Goal: Contribute content

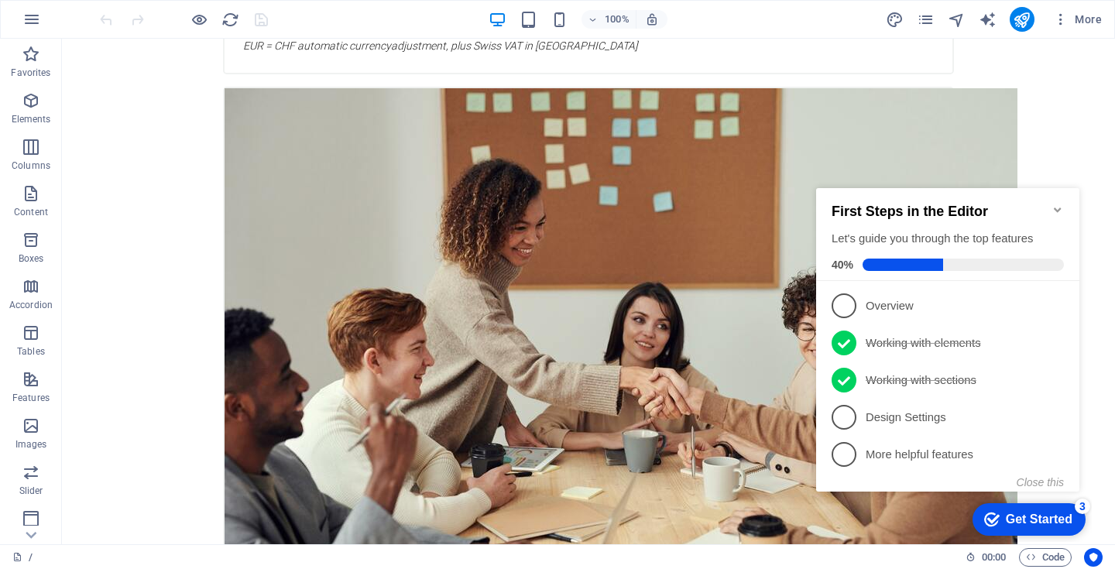
scroll to position [2840, 0]
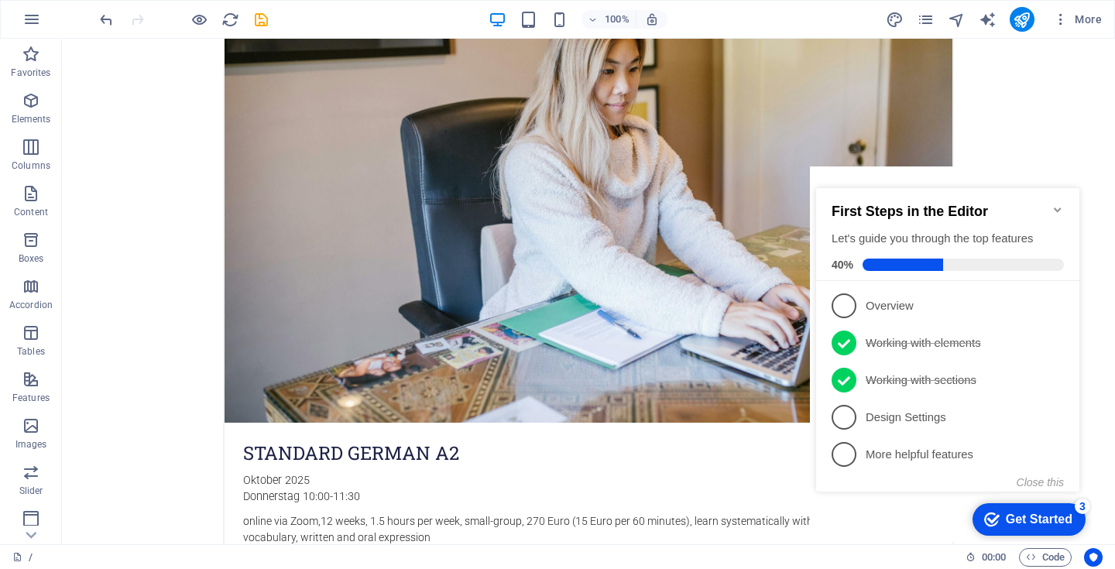
scroll to position [1383, 0]
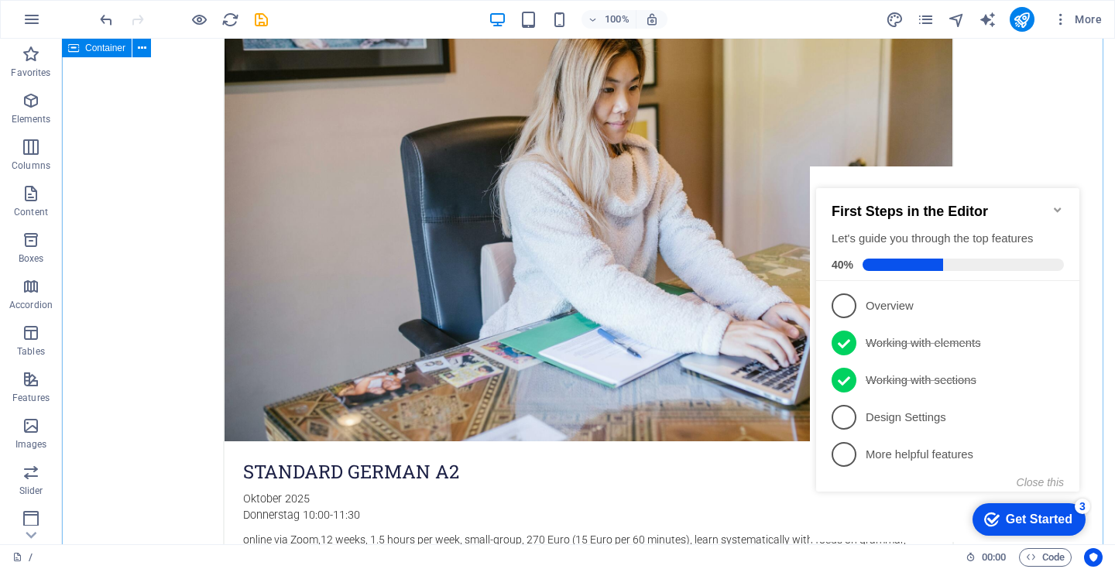
click at [1061, 204] on icon "Minimize checklist" at bounding box center [1058, 210] width 12 height 12
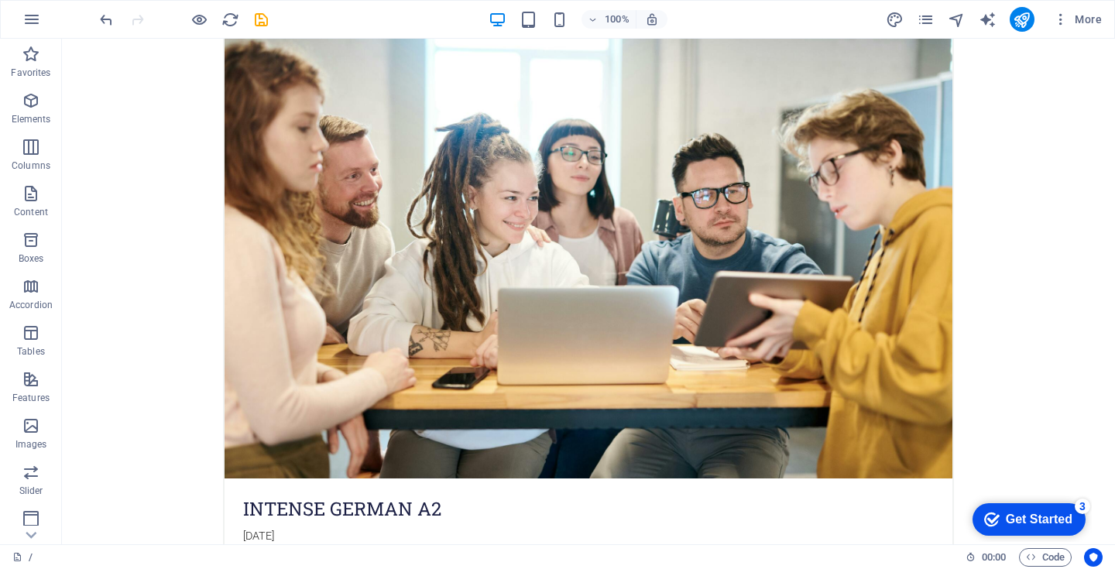
scroll to position [2084, 0]
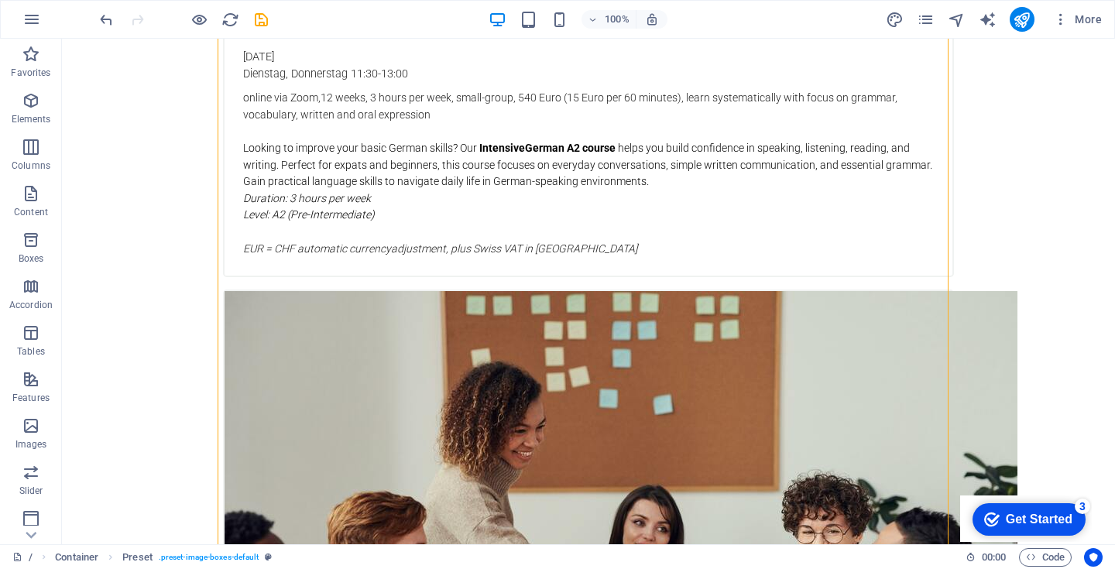
scroll to position [2601, 0]
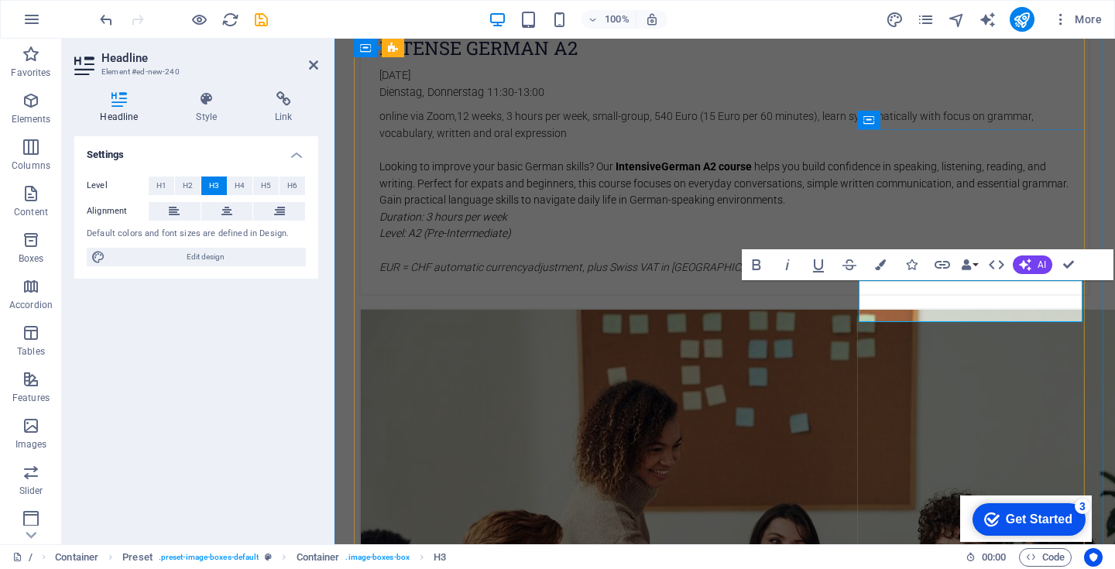
drag, startPoint x: 1019, startPoint y: 310, endPoint x: 881, endPoint y: 314, distance: 138.7
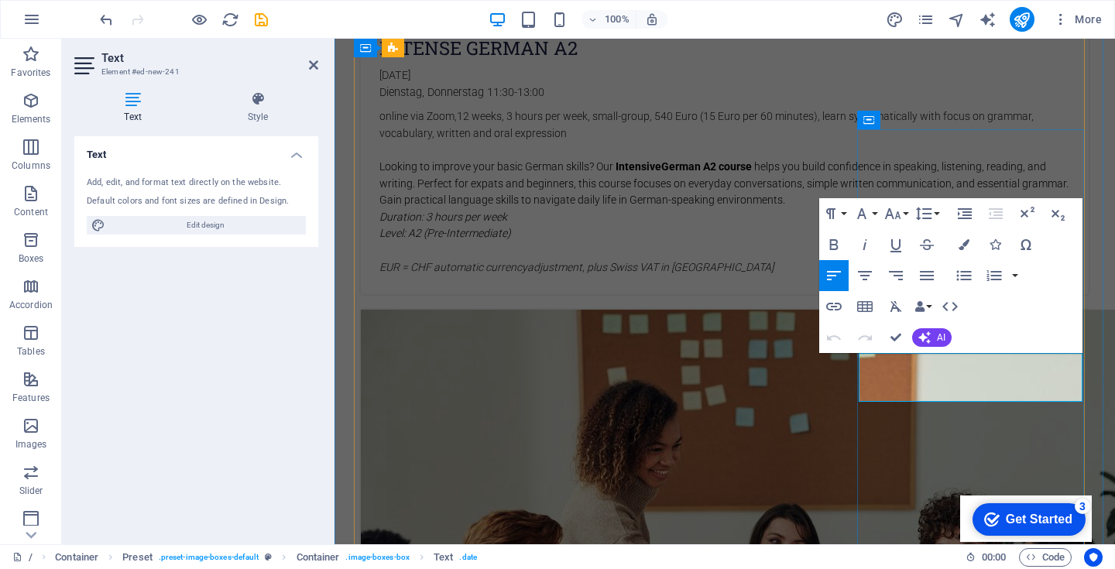
drag, startPoint x: 938, startPoint y: 375, endPoint x: 952, endPoint y: 391, distance: 21.4
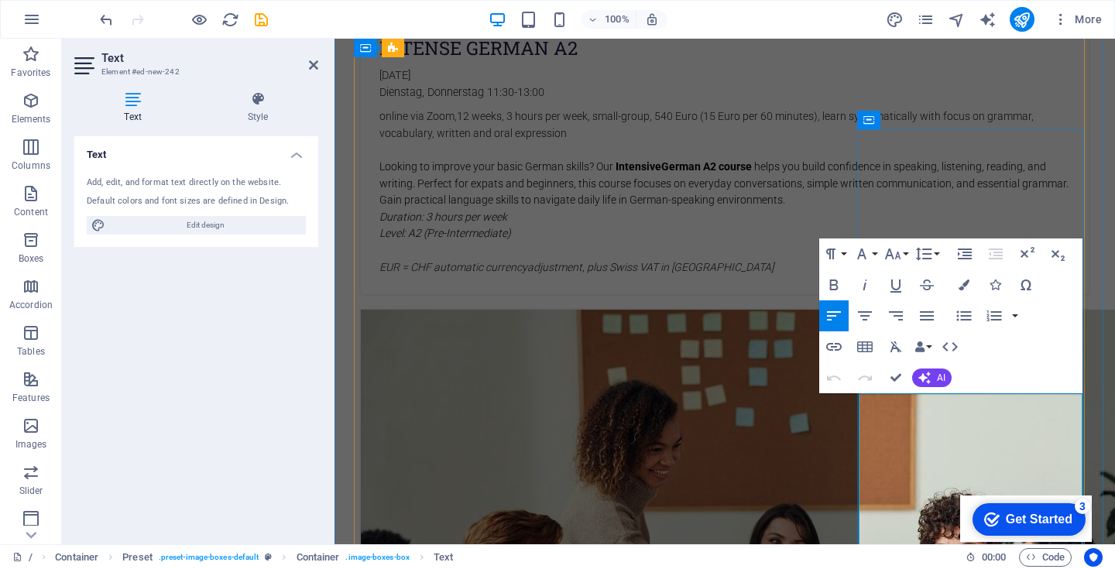
drag, startPoint x: 878, startPoint y: 402, endPoint x: 920, endPoint y: 417, distance: 44.6
drag, startPoint x: 911, startPoint y: 417, endPoint x: 929, endPoint y: 419, distance: 17.1
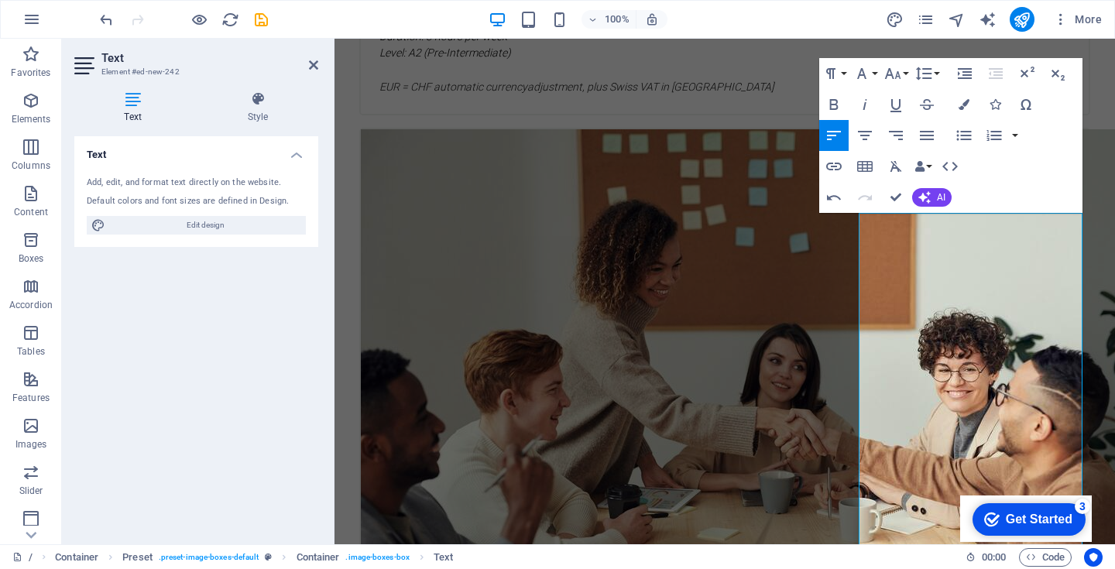
scroll to position [2818, 0]
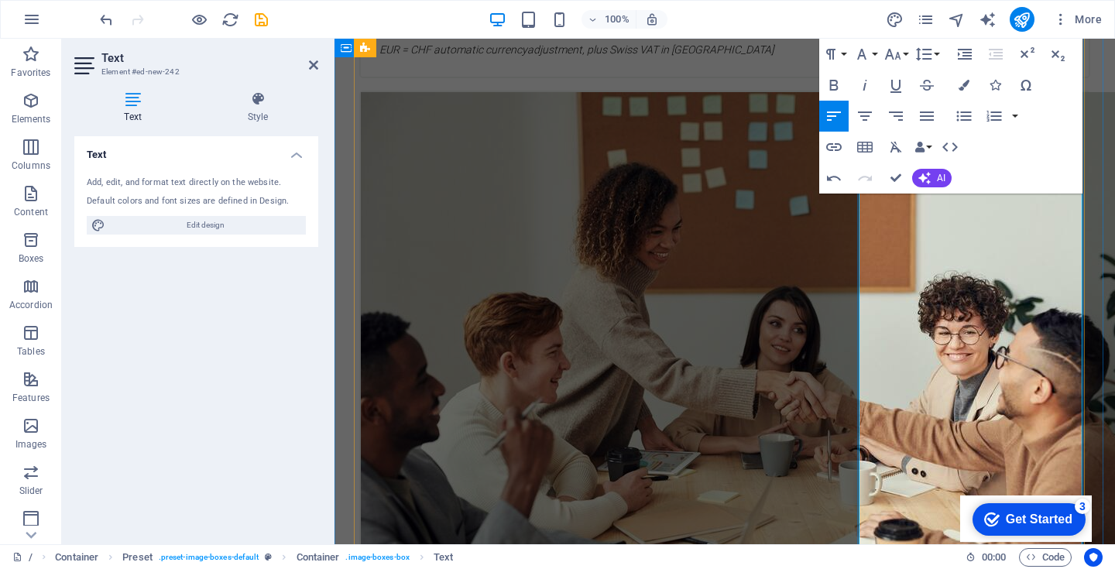
drag, startPoint x: 878, startPoint y: 248, endPoint x: 939, endPoint y: 256, distance: 61.0
drag, startPoint x: 879, startPoint y: 249, endPoint x: 966, endPoint y: 249, distance: 87.5
click at [837, 85] on icon "button" at bounding box center [834, 85] width 19 height 19
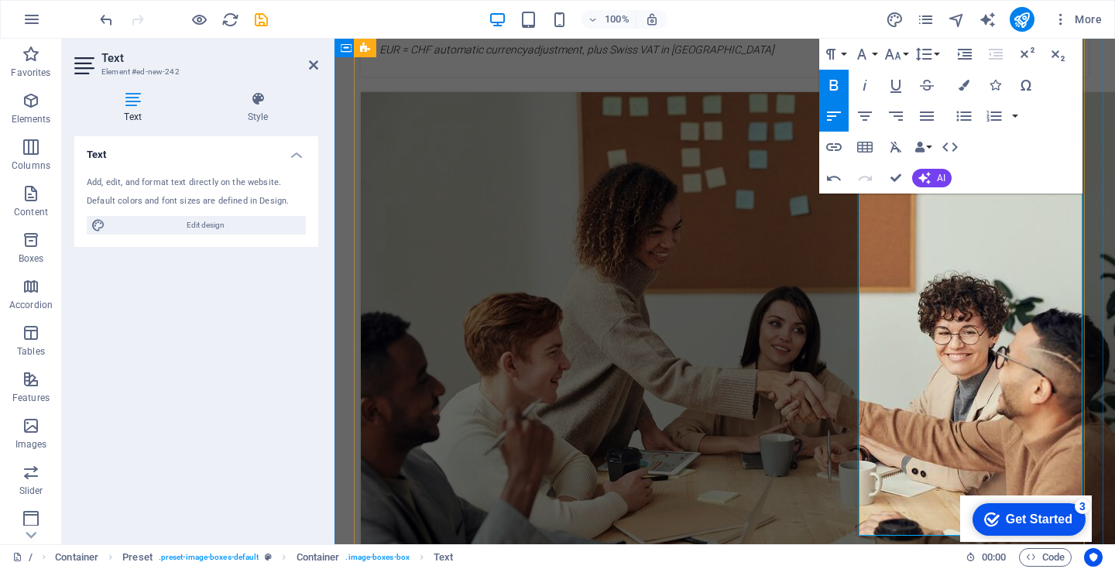
drag, startPoint x: 1005, startPoint y: 266, endPoint x: 919, endPoint y: 282, distance: 87.5
drag, startPoint x: 919, startPoint y: 283, endPoint x: 1022, endPoint y: 283, distance: 103.0
drag, startPoint x: 918, startPoint y: 280, endPoint x: 1039, endPoint y: 281, distance: 120.0
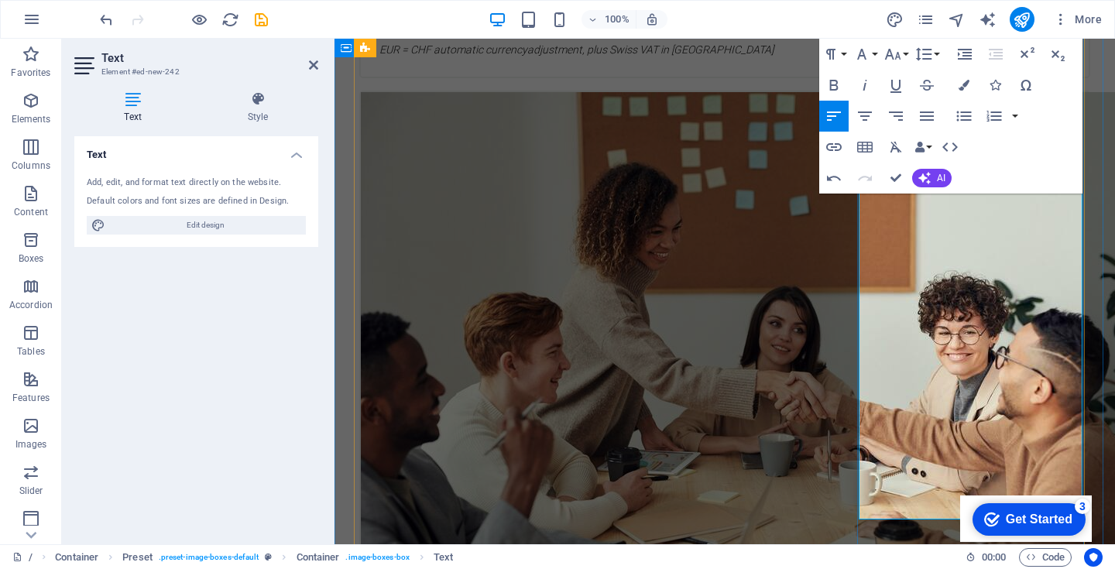
click at [834, 81] on icon "button" at bounding box center [834, 85] width 9 height 11
drag, startPoint x: 879, startPoint y: 300, endPoint x: 963, endPoint y: 413, distance: 141.1
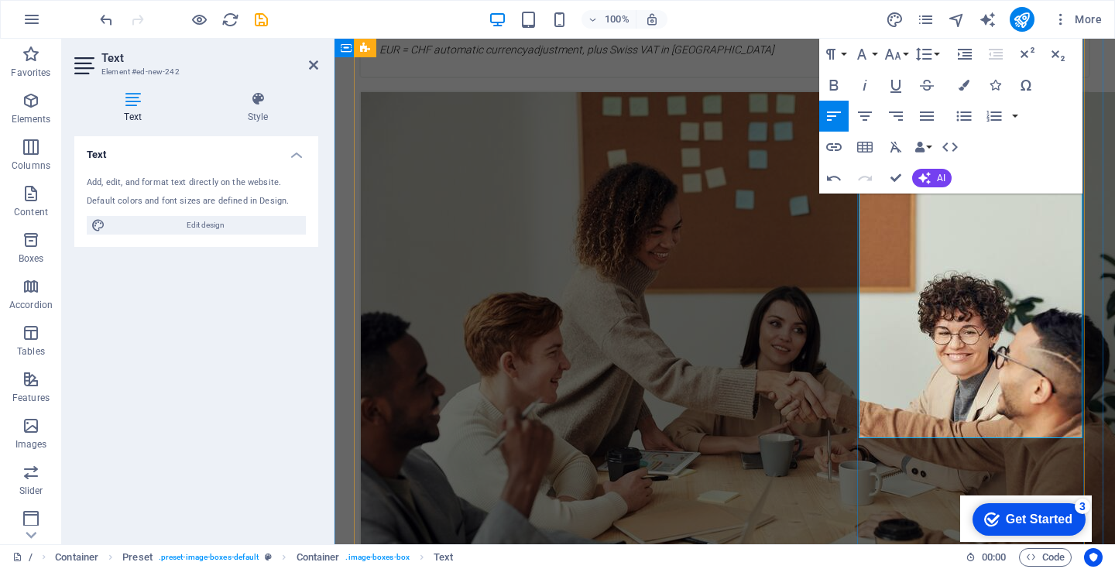
click at [814, 26] on div "100% More" at bounding box center [602, 19] width 1011 height 25
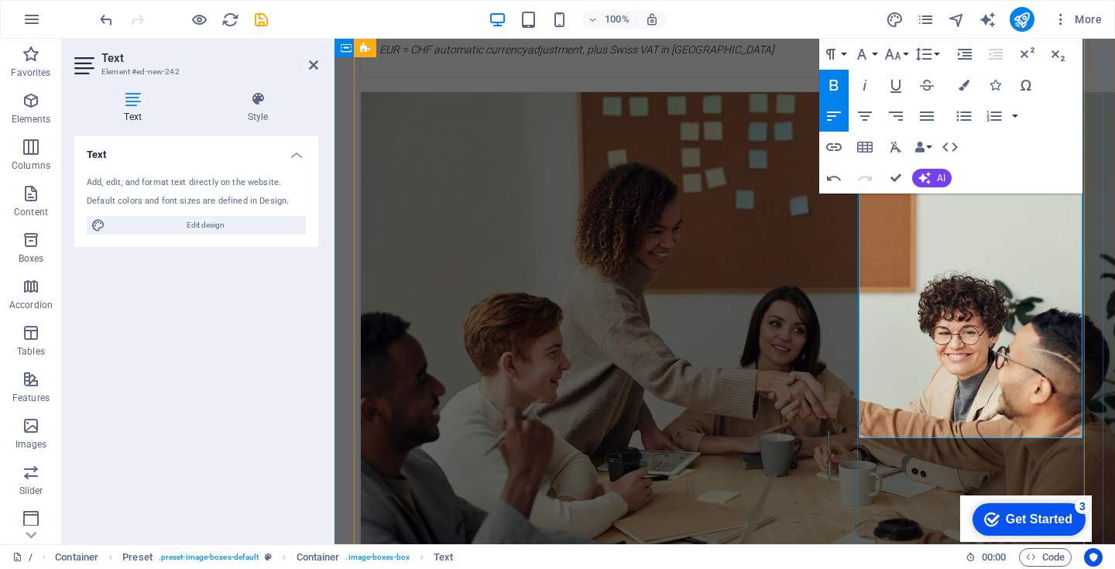
click at [829, 76] on icon "button" at bounding box center [834, 85] width 19 height 19
click at [834, 85] on icon "button" at bounding box center [834, 85] width 9 height 11
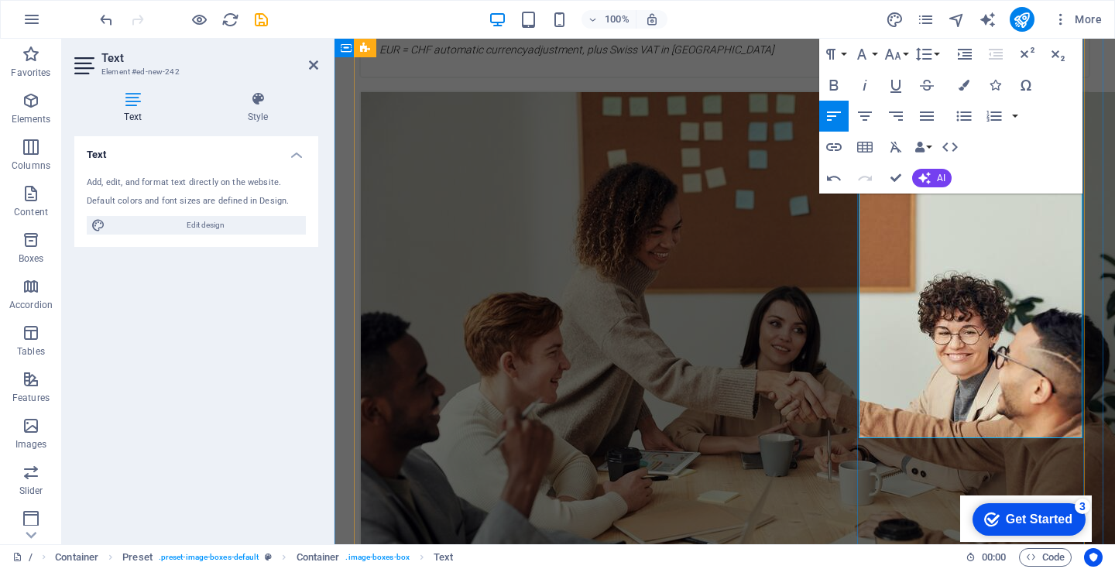
click at [846, 17] on div "100% More" at bounding box center [602, 19] width 1011 height 25
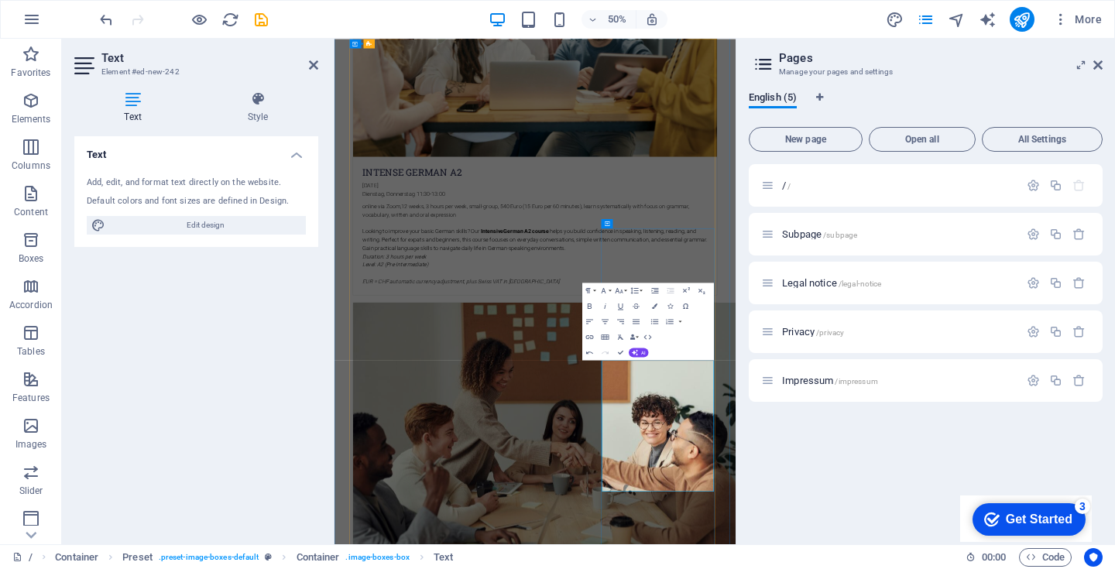
click at [1107, 65] on aside "Pages Manage your pages and settings English (5) New page Open all All Settings…" at bounding box center [925, 292] width 379 height 506
click at [1097, 68] on icon at bounding box center [1097, 65] width 9 height 12
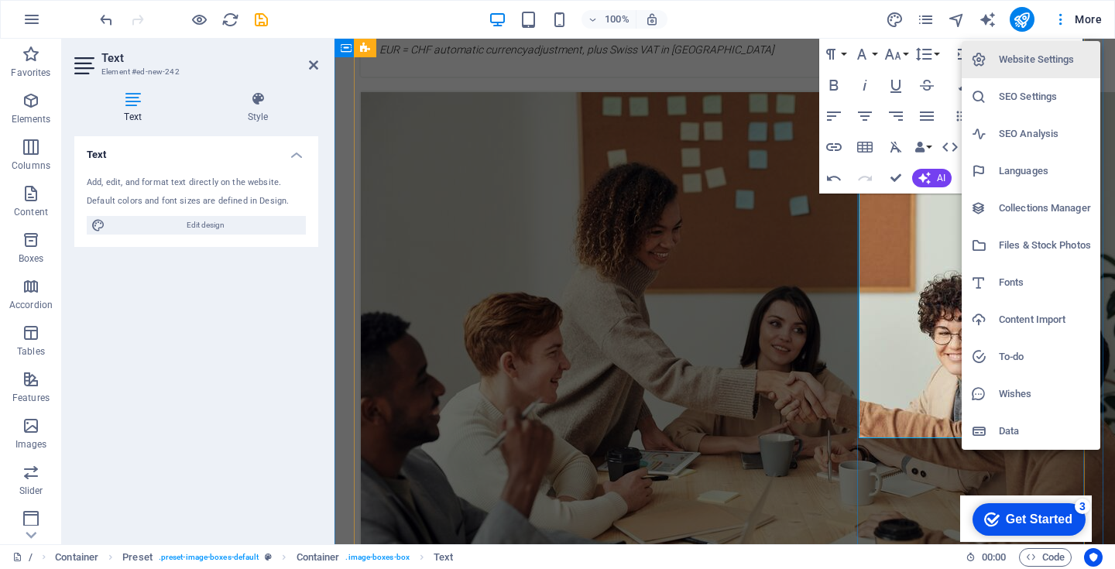
click at [900, 254] on div at bounding box center [557, 284] width 1115 height 569
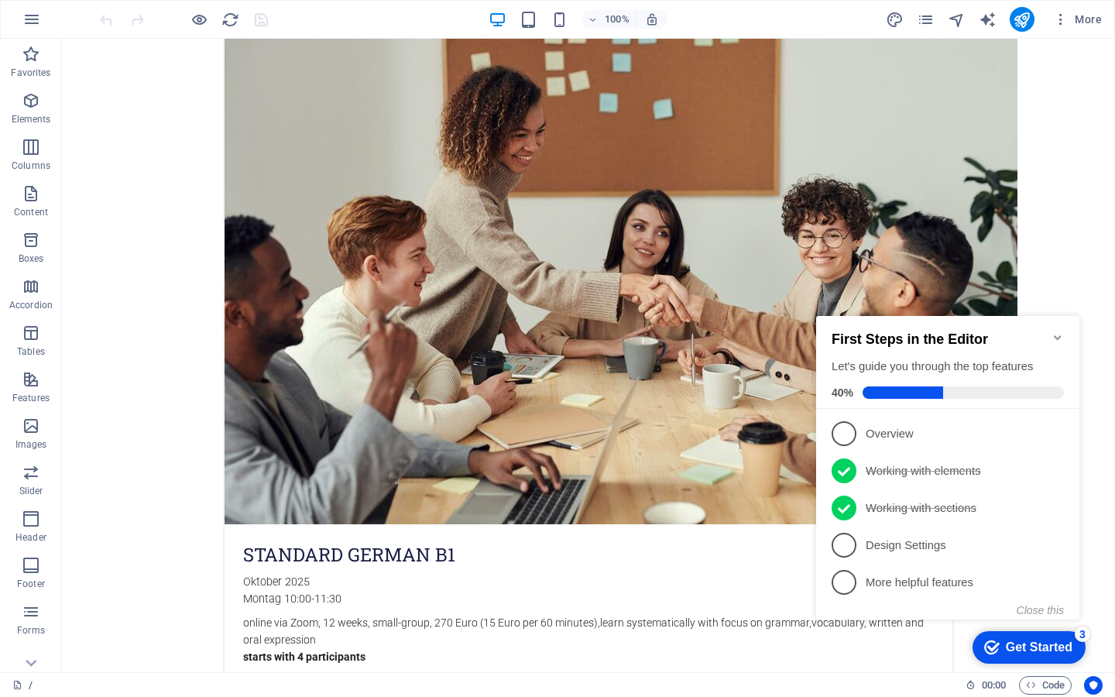
scroll to position [3026, 0]
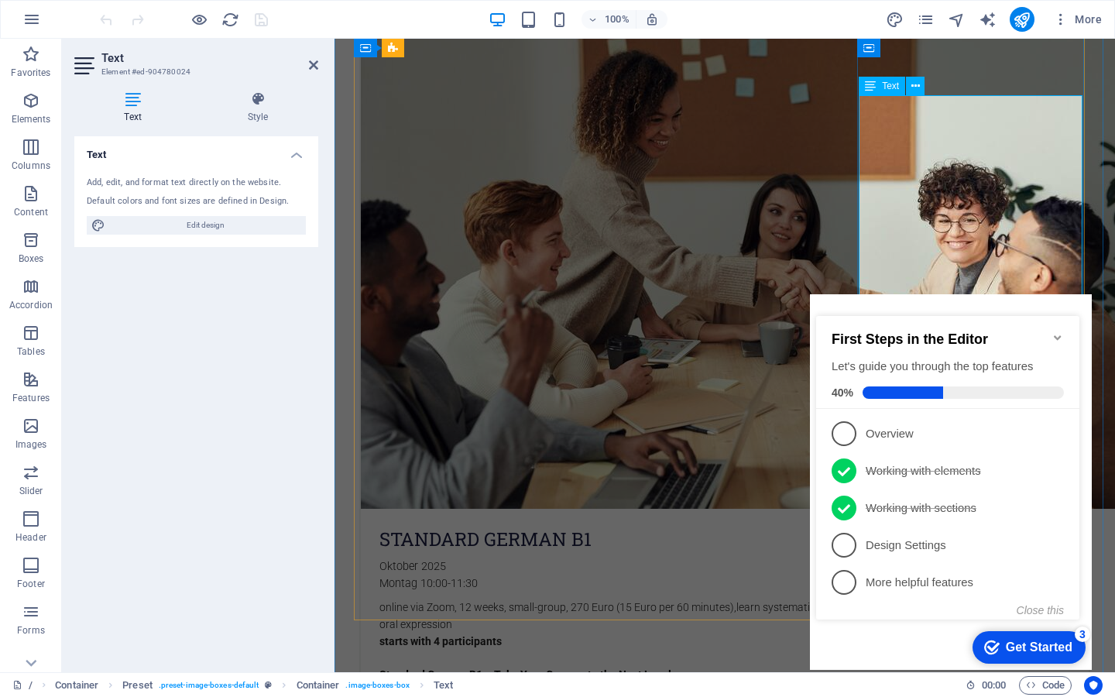
click at [337, 630] on icon "publish" at bounding box center [191, 636] width 292 height 12
